Goal: Navigation & Orientation: Find specific page/section

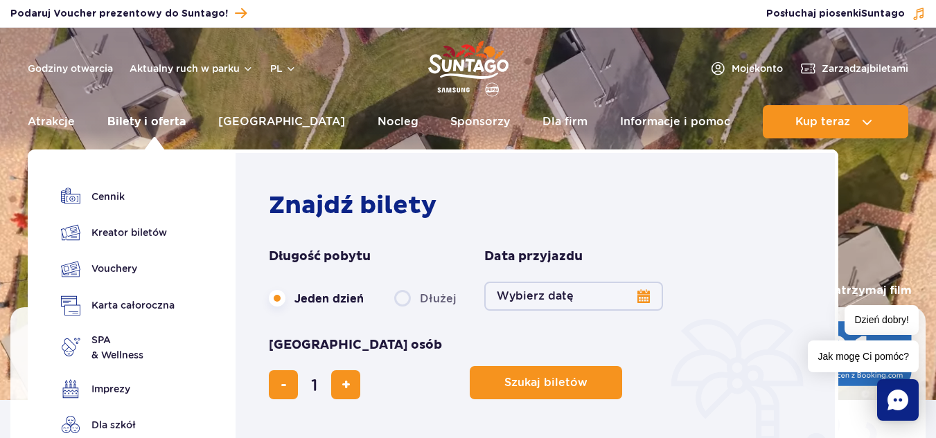
click at [171, 118] on link "Bilety i oferta" at bounding box center [146, 121] width 78 height 33
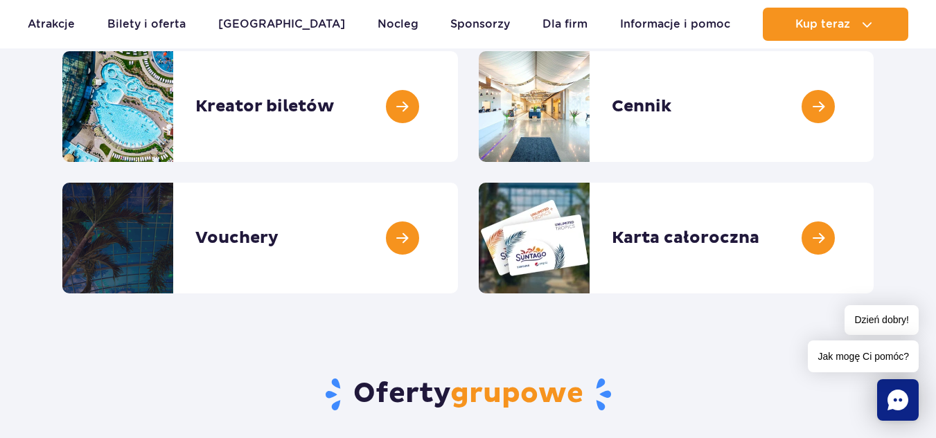
scroll to position [186, 0]
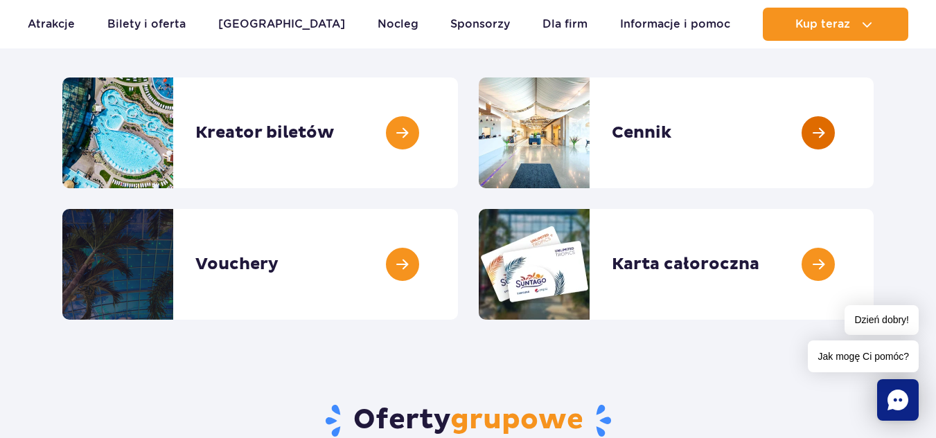
click at [874, 127] on link at bounding box center [874, 133] width 0 height 111
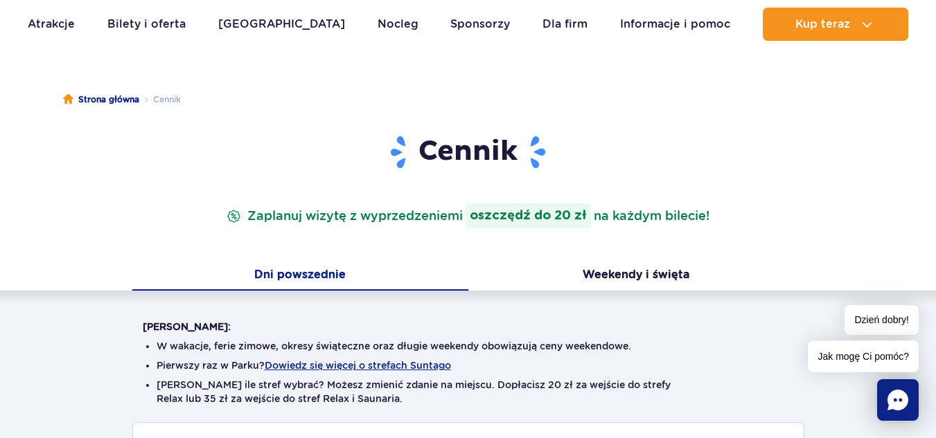
scroll to position [19, 0]
